Goal: Task Accomplishment & Management: Manage account settings

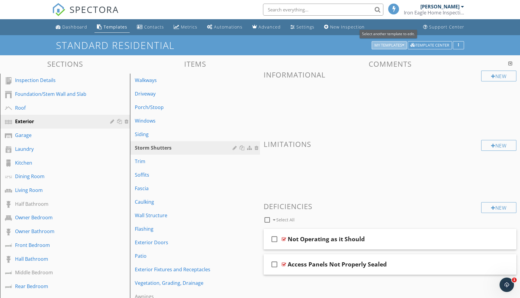
click at [326, 45] on div "My Templates" at bounding box center [389, 45] width 30 height 4
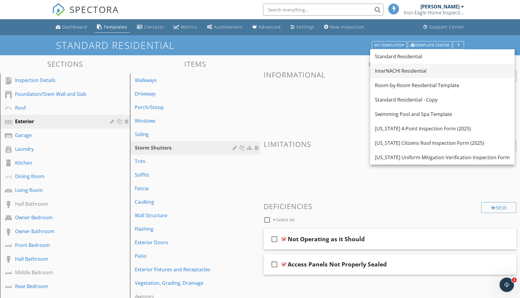
drag, startPoint x: 471, startPoint y: 70, endPoint x: 466, endPoint y: 70, distance: 4.5
click at [326, 70] on div "InterNACHI Residential" at bounding box center [442, 70] width 135 height 7
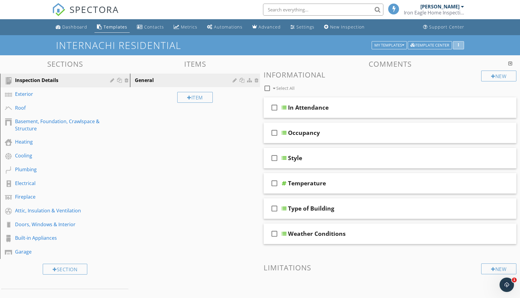
click at [326, 45] on div "button" at bounding box center [458, 45] width 6 height 4
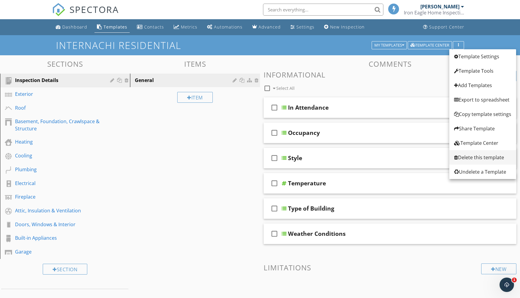
click at [326, 159] on div "Delete this template" at bounding box center [482, 157] width 57 height 7
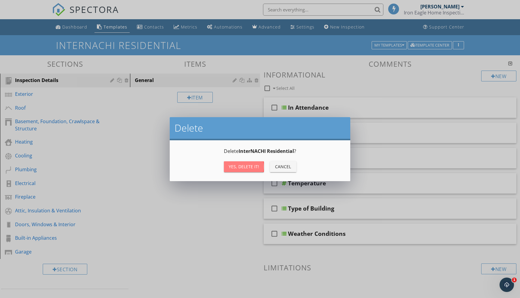
click at [249, 167] on div "Yes, Delete it!" at bounding box center [244, 167] width 30 height 6
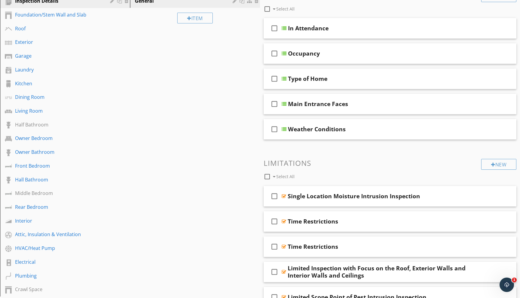
scroll to position [80, 0]
click at [29, 136] on div "Owner Bedroom" at bounding box center [58, 137] width 86 height 7
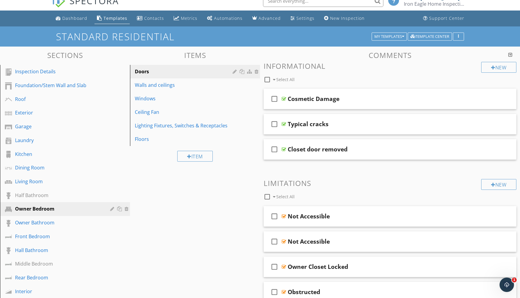
scroll to position [5, 0]
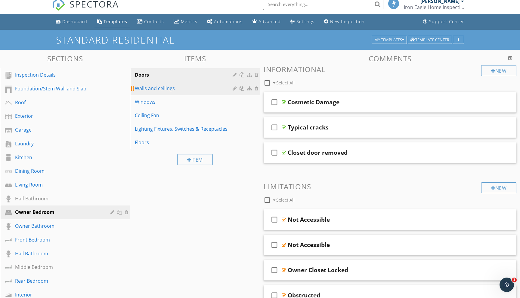
click at [150, 87] on div "Walls and ceilings" at bounding box center [185, 88] width 100 height 7
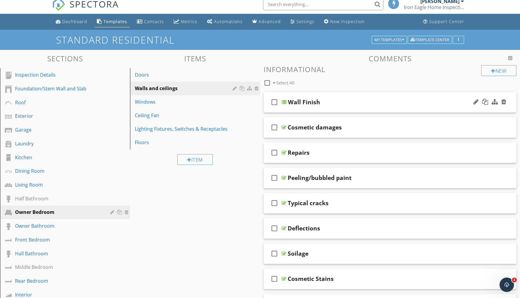
click at [284, 101] on div at bounding box center [283, 102] width 5 height 5
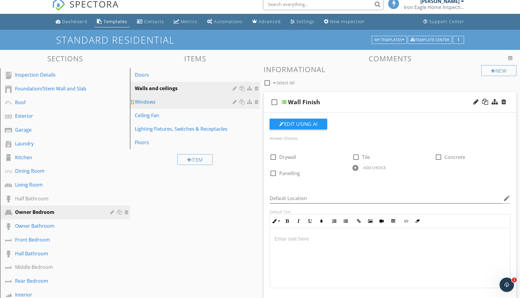
click at [163, 103] on div "Windows" at bounding box center [185, 101] width 100 height 7
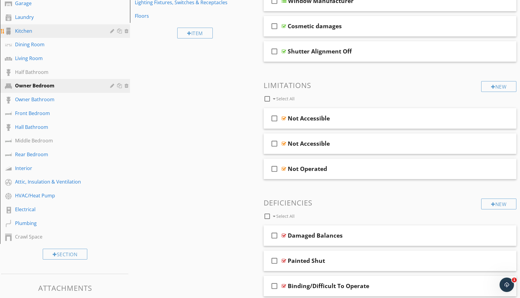
scroll to position [133, 0]
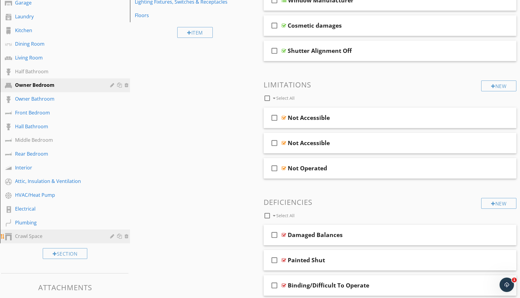
click at [24, 237] on div "Crawl Space" at bounding box center [58, 236] width 86 height 7
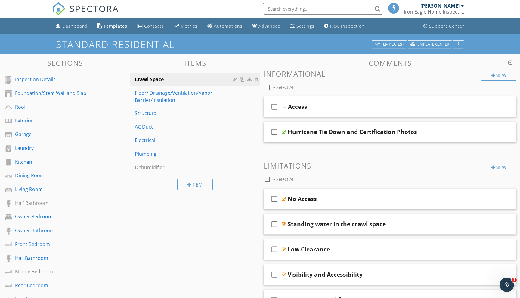
scroll to position [0, 0]
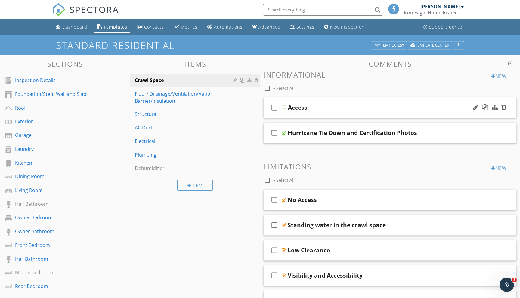
click at [286, 106] on div at bounding box center [283, 107] width 5 height 5
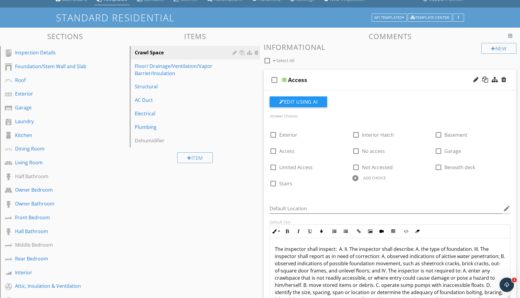
scroll to position [16, 0]
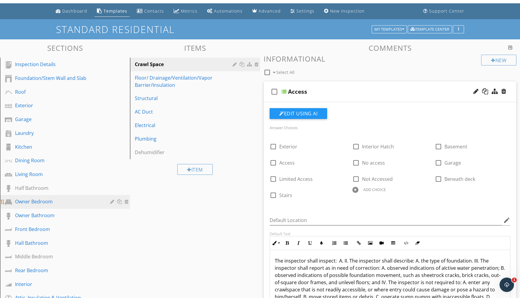
click at [46, 201] on div "Owner Bedroom" at bounding box center [58, 201] width 86 height 7
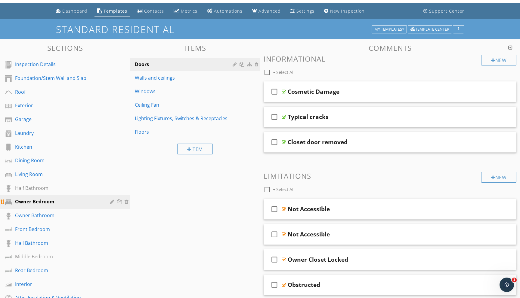
click at [112, 203] on div at bounding box center [113, 201] width 6 height 5
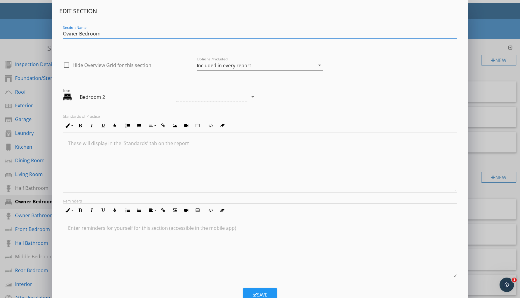
click at [78, 33] on input "Owner Bedroom" at bounding box center [260, 34] width 394 height 10
type input "Master Bedroom"
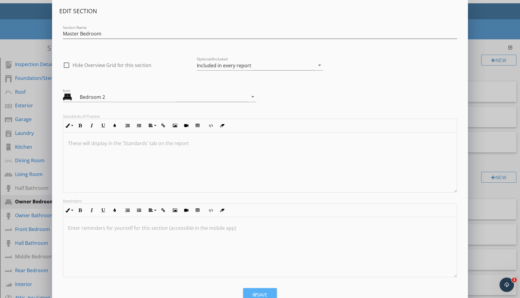
click at [258, 273] on button "Save" at bounding box center [260, 294] width 34 height 13
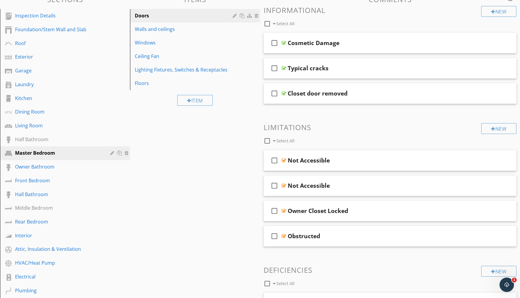
scroll to position [64, 0]
click at [112, 166] on div at bounding box center [113, 167] width 6 height 5
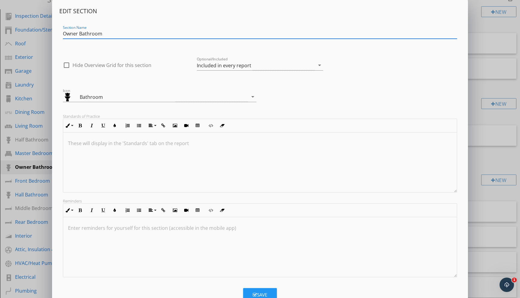
click at [78, 33] on input "Owner Bathroom" at bounding box center [260, 34] width 394 height 10
type input "Master Bathroom"
click at [249, 273] on button "Save" at bounding box center [260, 294] width 34 height 13
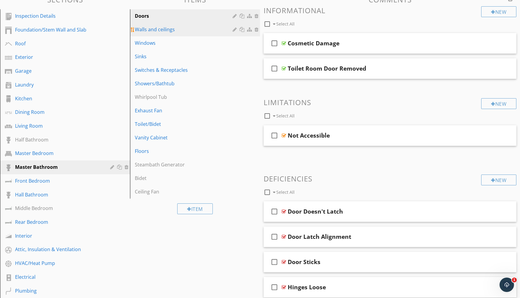
click at [168, 30] on div "Walls and ceilings" at bounding box center [185, 29] width 100 height 7
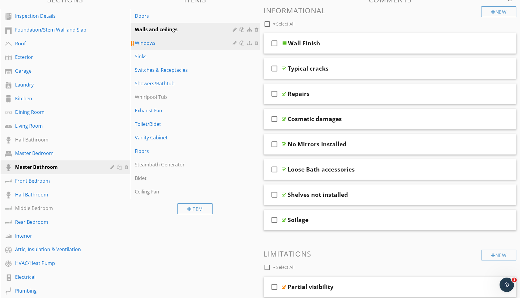
click at [157, 46] on div "Windows" at bounding box center [185, 42] width 100 height 7
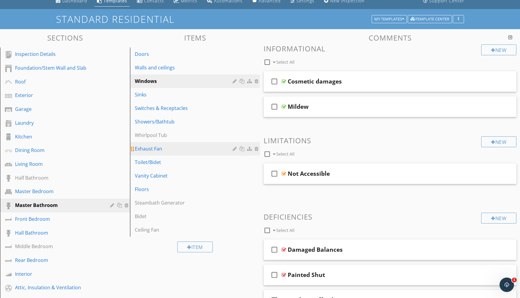
scroll to position [32, 0]
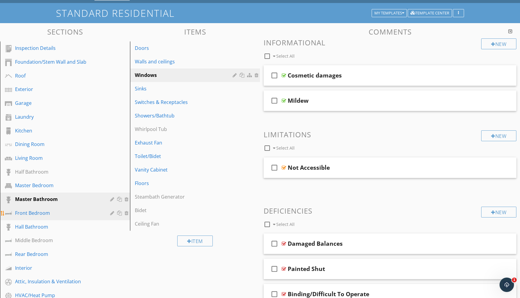
click at [41, 212] on div "Front Bedroom" at bounding box center [58, 213] width 86 height 7
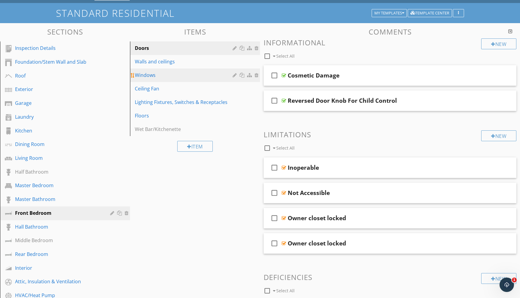
click at [160, 77] on div "Windows" at bounding box center [185, 75] width 100 height 7
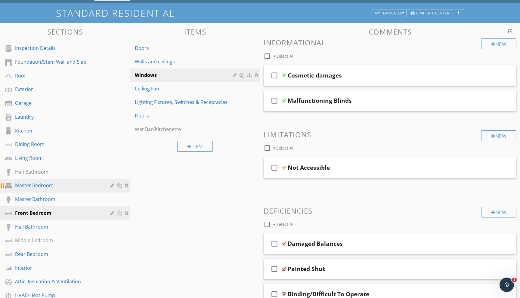
click at [34, 184] on div "Master Bedroom" at bounding box center [58, 185] width 86 height 7
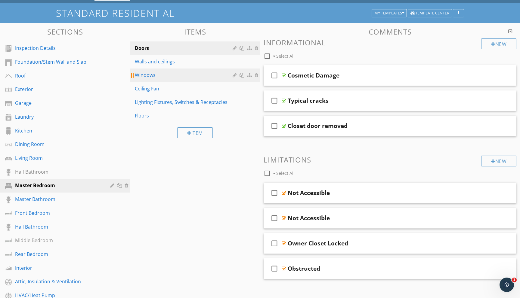
click at [147, 74] on div "Windows" at bounding box center [185, 75] width 100 height 7
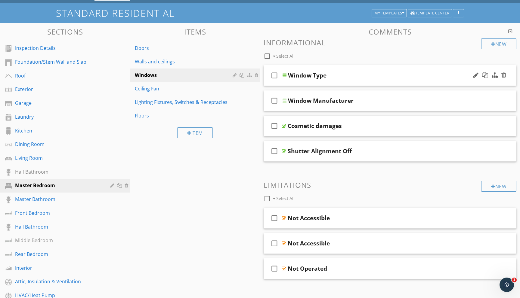
click at [268, 72] on div "check_box_outline_blank Window Type" at bounding box center [389, 75] width 253 height 21
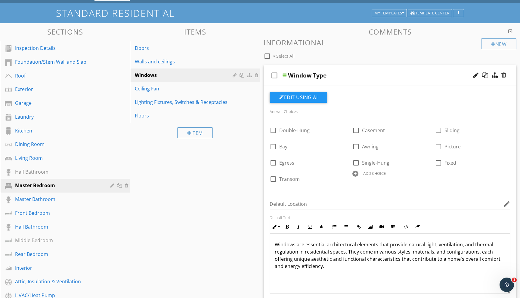
click at [326, 13] on icon "button" at bounding box center [403, 13] width 2 height 4
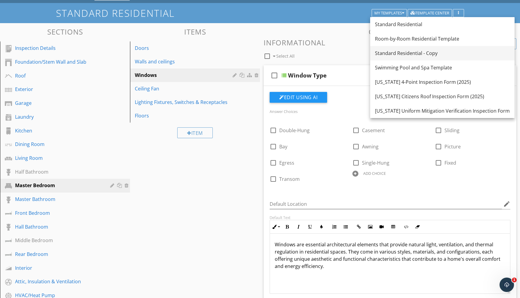
click at [326, 56] on div "Standard Residential - Copy" at bounding box center [442, 53] width 135 height 7
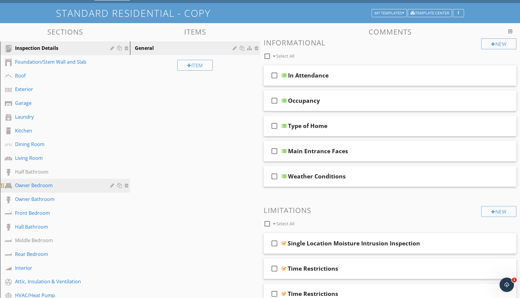
click at [32, 186] on div "Owner Bedroom" at bounding box center [58, 185] width 86 height 7
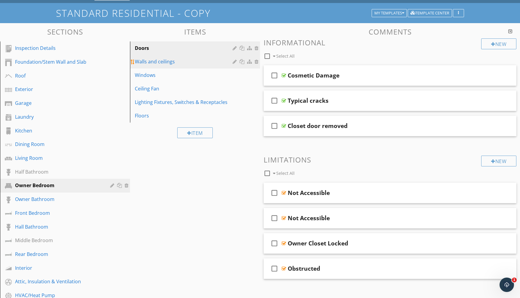
click at [145, 60] on div "Walls and ceilings" at bounding box center [185, 61] width 100 height 7
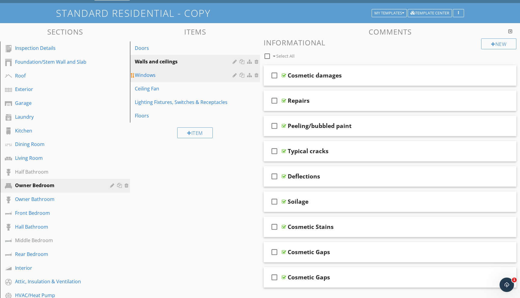
click at [168, 76] on div "Windows" at bounding box center [185, 75] width 100 height 7
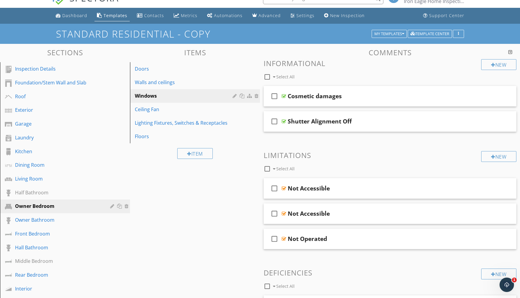
scroll to position [11, 0]
click at [326, 34] on icon "button" at bounding box center [403, 34] width 2 height 4
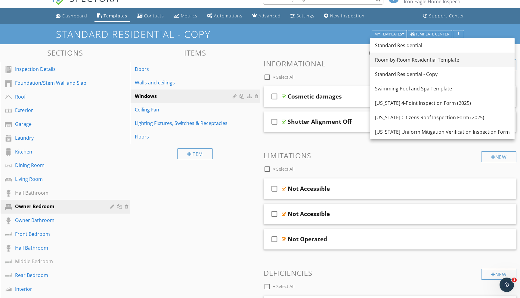
click at [326, 60] on div "Room-by-Room Residential Template" at bounding box center [442, 59] width 135 height 7
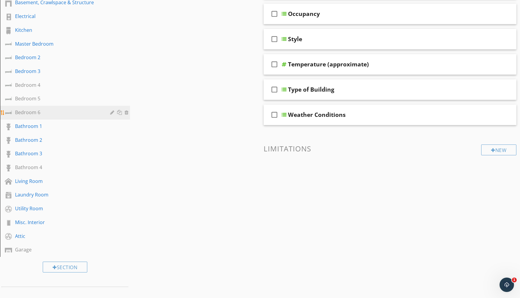
scroll to position [121, 0]
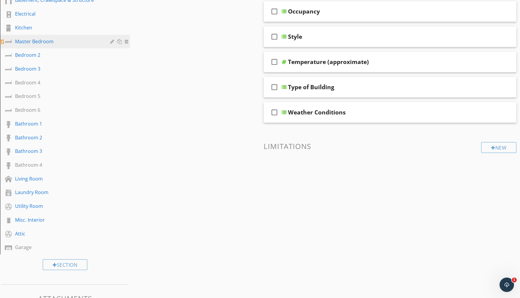
click at [33, 43] on div "Master Bedroom" at bounding box center [58, 41] width 86 height 7
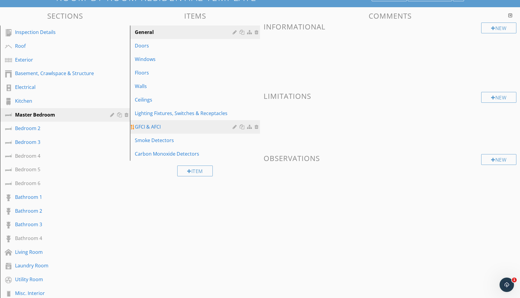
scroll to position [39, 0]
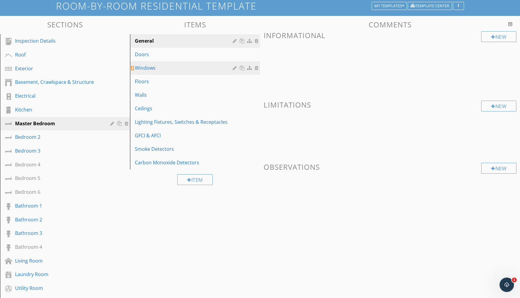
click at [152, 64] on link "Windows" at bounding box center [196, 67] width 128 height 13
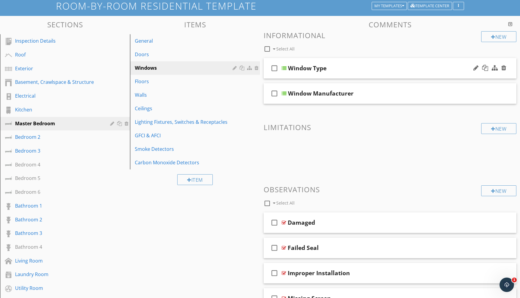
click at [281, 72] on div "check_box_outline_blank" at bounding box center [275, 68] width 12 height 14
click at [326, 4] on icon "button" at bounding box center [403, 6] width 2 height 4
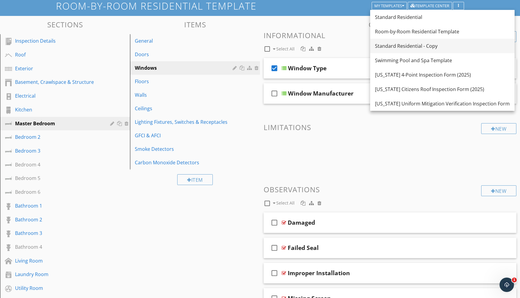
click at [326, 43] on div "Standard Residential - Copy" at bounding box center [442, 45] width 135 height 7
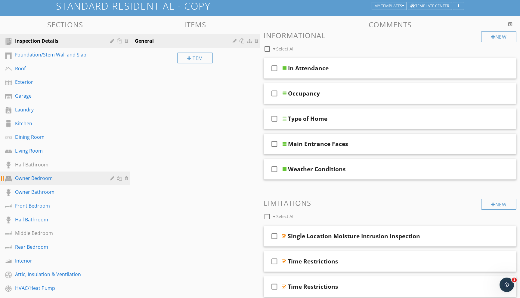
click at [33, 176] on div "Owner Bedroom" at bounding box center [58, 178] width 86 height 7
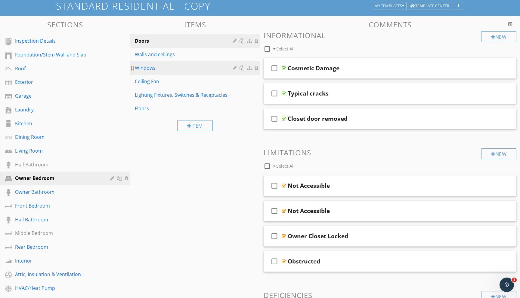
click at [162, 68] on div "Windows" at bounding box center [185, 67] width 100 height 7
